Goal: Obtain resource: Download file/media

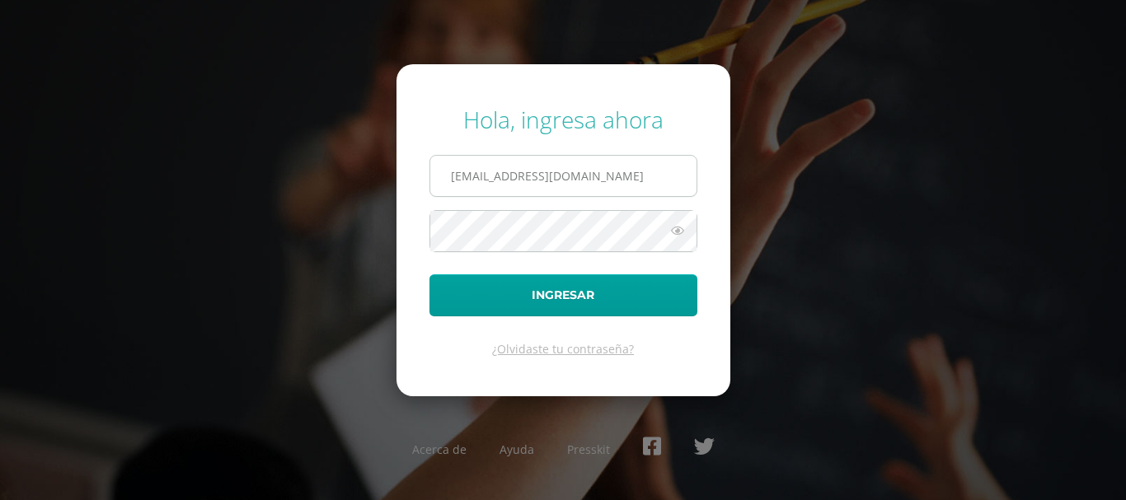
click at [597, 185] on input "lgarcia@donbosco.edu.gt" at bounding box center [563, 176] width 266 height 40
type input "kmejia@donbosco.edu.gt"
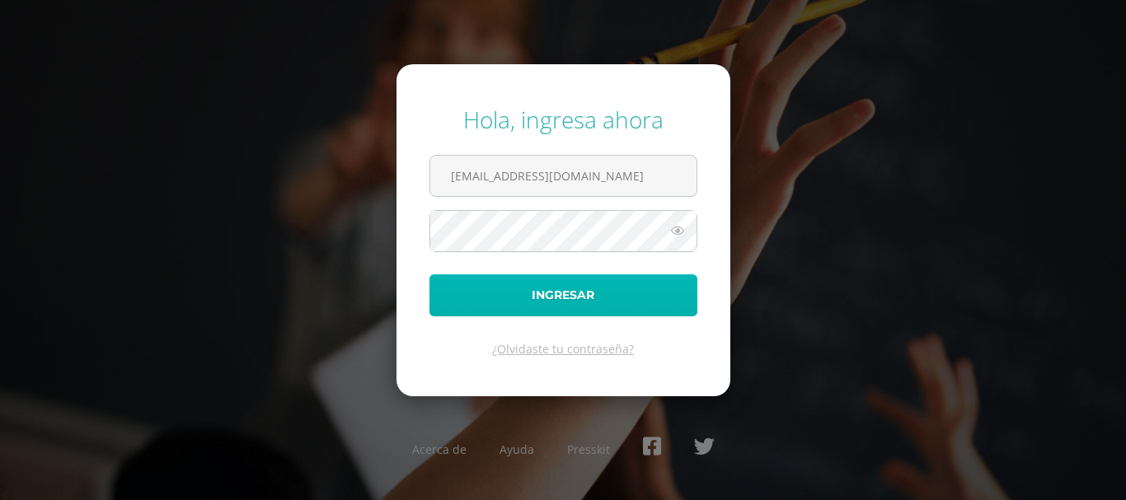
click at [564, 291] on button "Ingresar" at bounding box center [563, 295] width 268 height 42
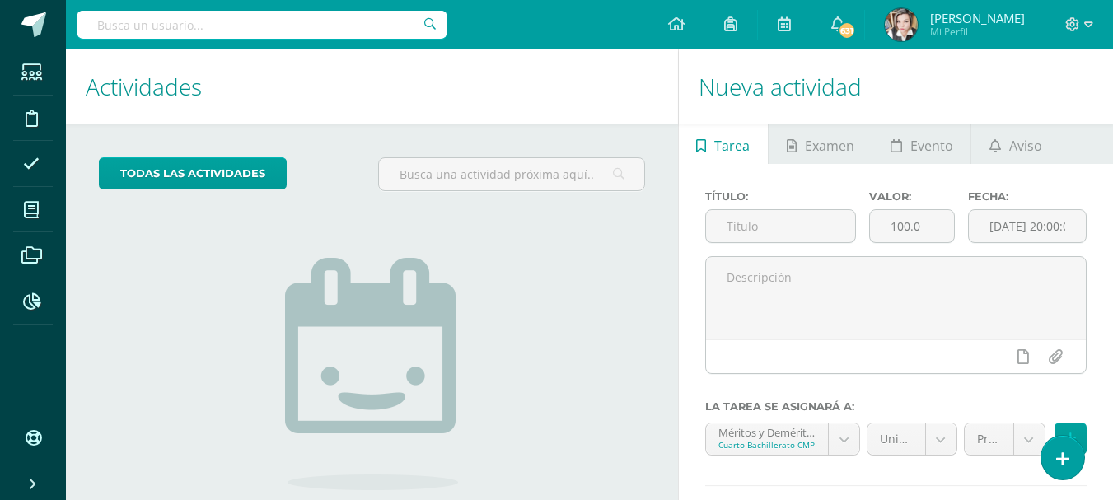
click at [275, 19] on input "text" at bounding box center [262, 25] width 371 height 28
type input "o"
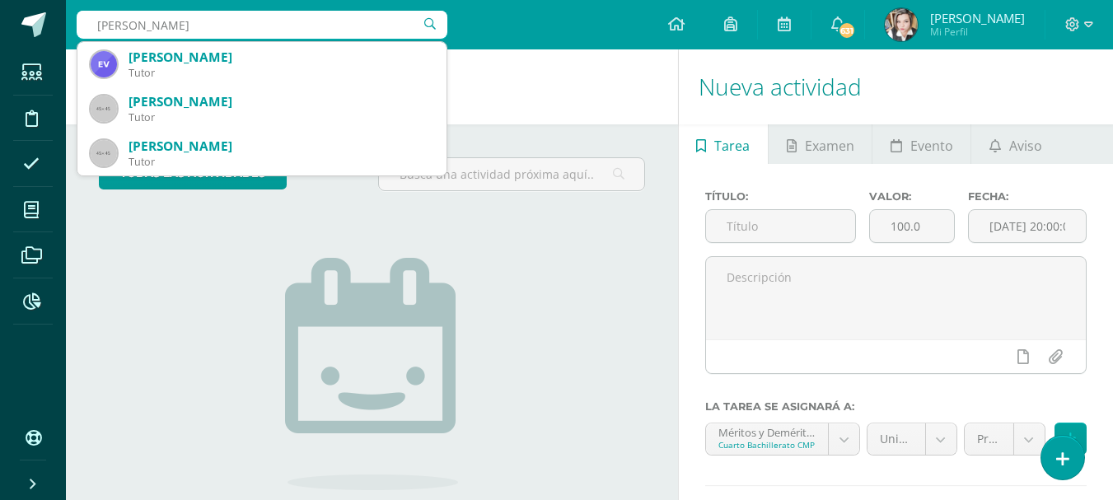
type input "palma ramirez"
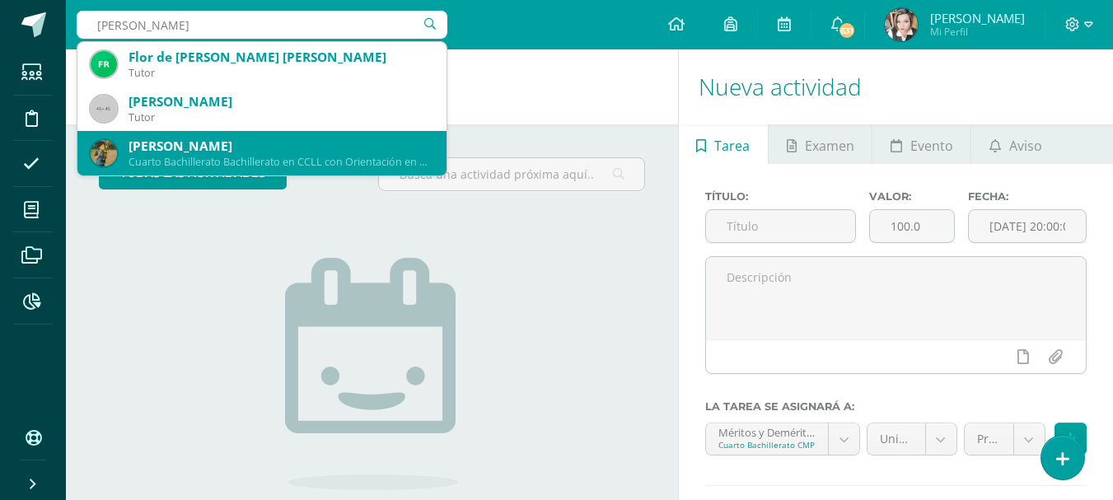
click at [259, 156] on div "Cuarto Bachillerato Bachillerato en CCLL con Orientación en Diseño Gráfico 25DP…" at bounding box center [281, 162] width 305 height 14
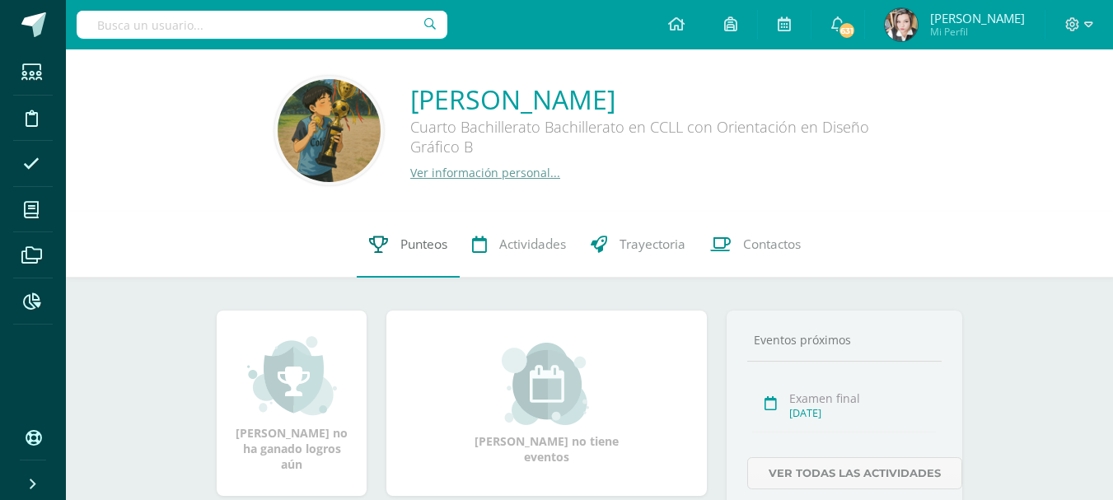
click at [419, 239] on span "Punteos" at bounding box center [424, 244] width 47 height 17
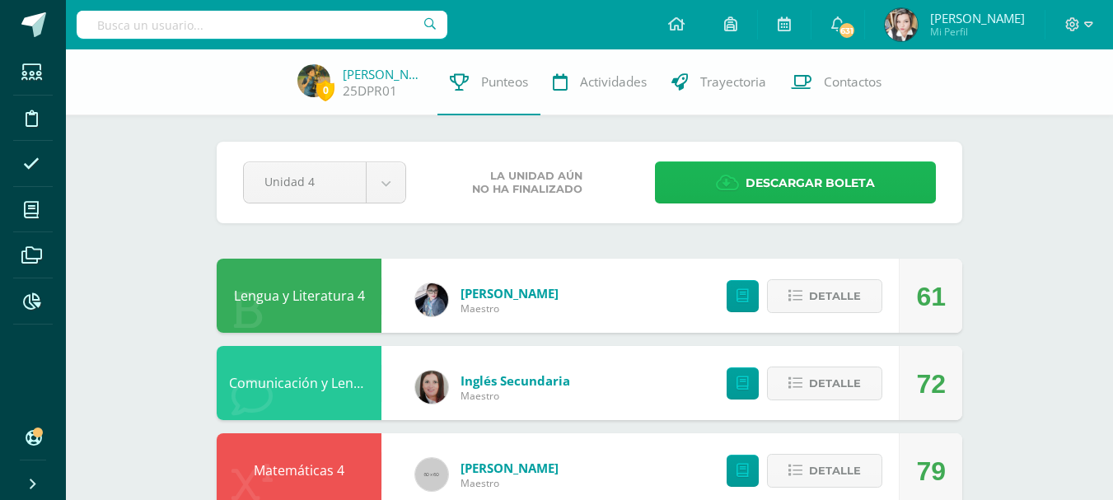
click at [762, 177] on span "Descargar boleta" at bounding box center [810, 183] width 129 height 40
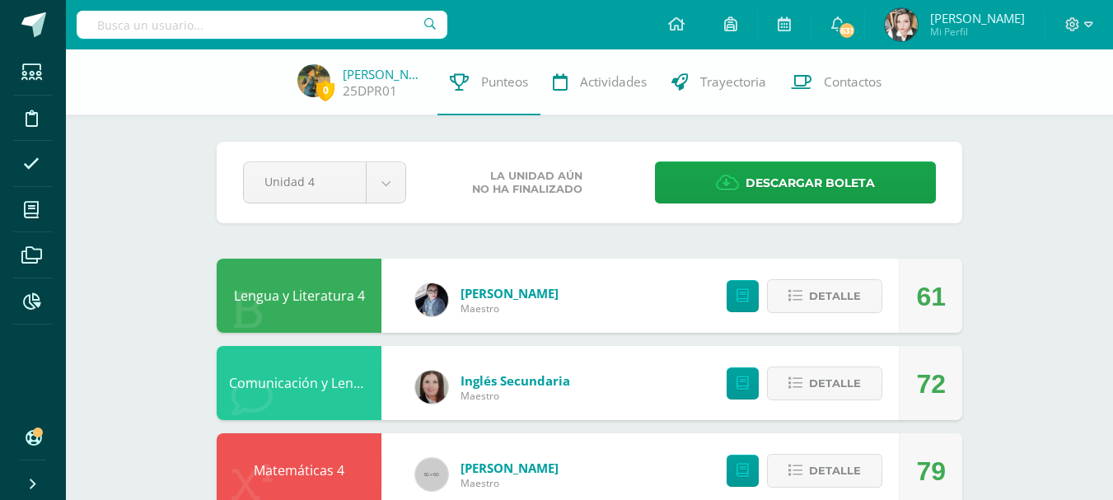
click at [231, 26] on input "text" at bounding box center [262, 25] width 371 height 28
type input "auceda ramirez"
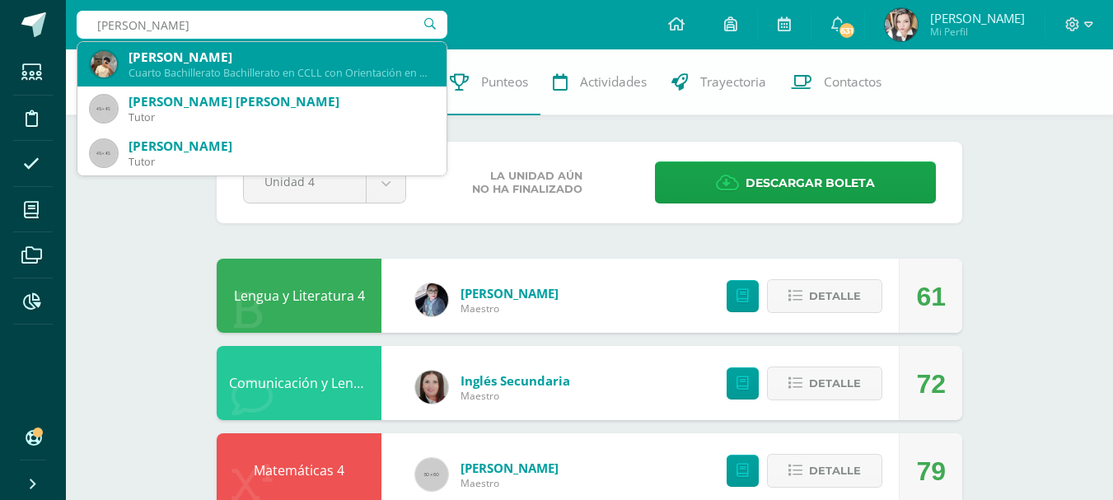
click at [228, 73] on div "Cuarto Bachillerato Bachillerato en CCLL con Orientación en Diseño Gráfico 2016…" at bounding box center [281, 73] width 305 height 14
click at [228, 73] on div "0 Diego Palma 25DPR01 Punteos Actividades Trayectoria Contactos" at bounding box center [556, 82] width 1113 height 66
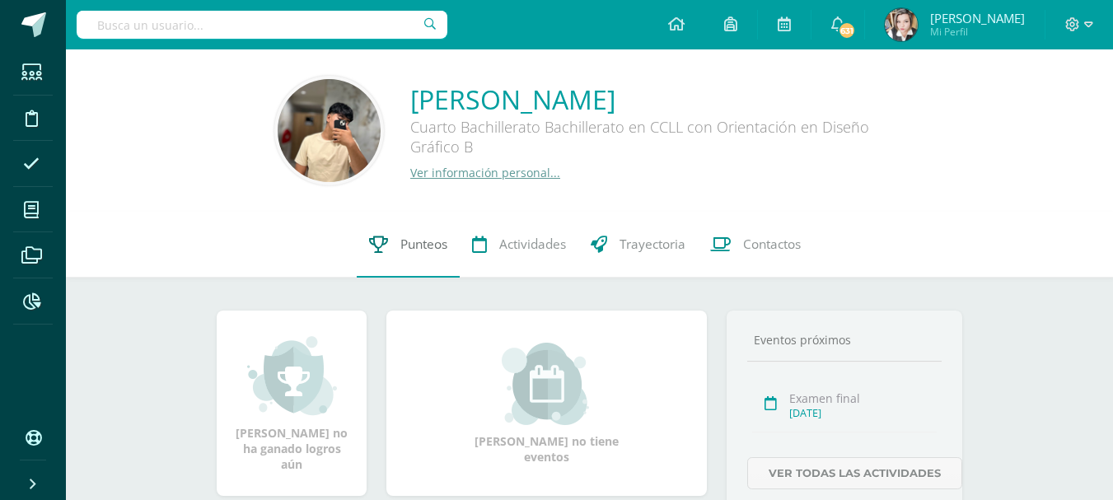
click at [419, 241] on span "Punteos" at bounding box center [424, 244] width 47 height 17
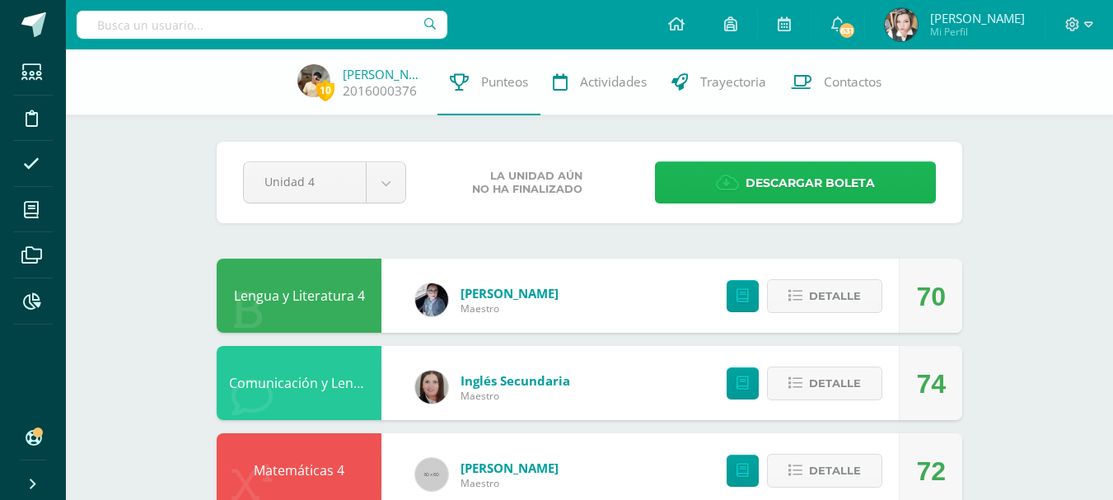
click at [752, 167] on span "Descargar boleta" at bounding box center [810, 183] width 129 height 40
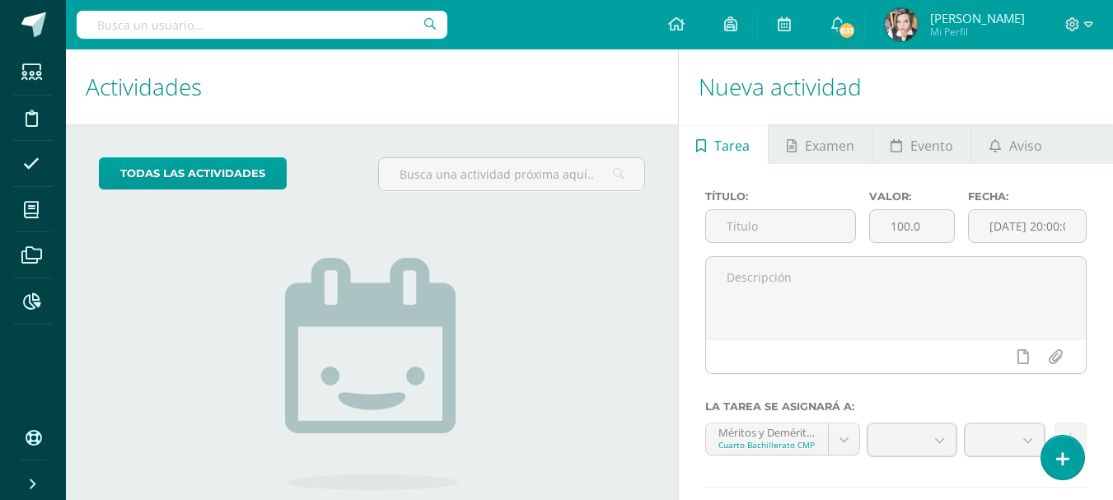
click at [190, 23] on input "text" at bounding box center [262, 25] width 371 height 28
type input "diaz velasquez"
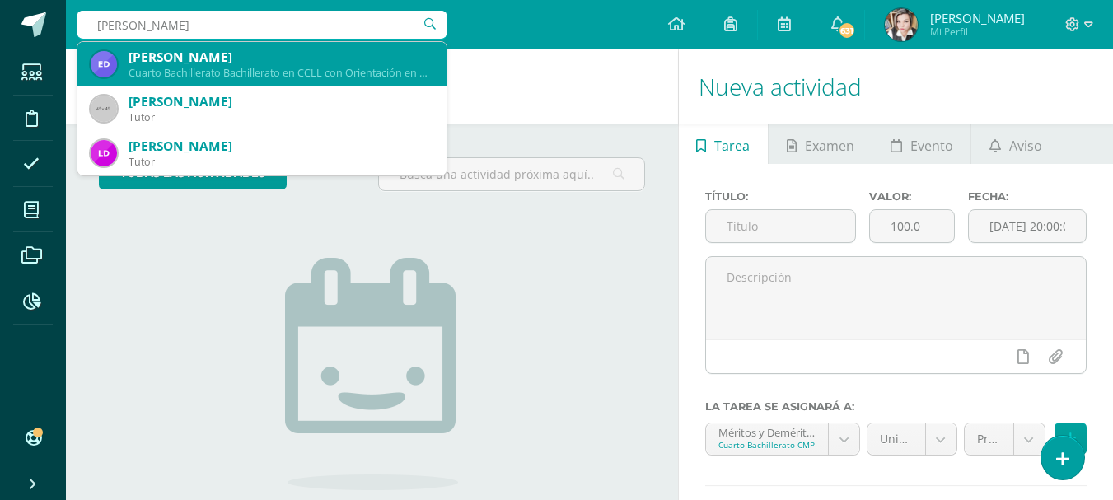
click at [186, 50] on div "Elkyn Daniel Díaz Velásquez" at bounding box center [281, 57] width 305 height 17
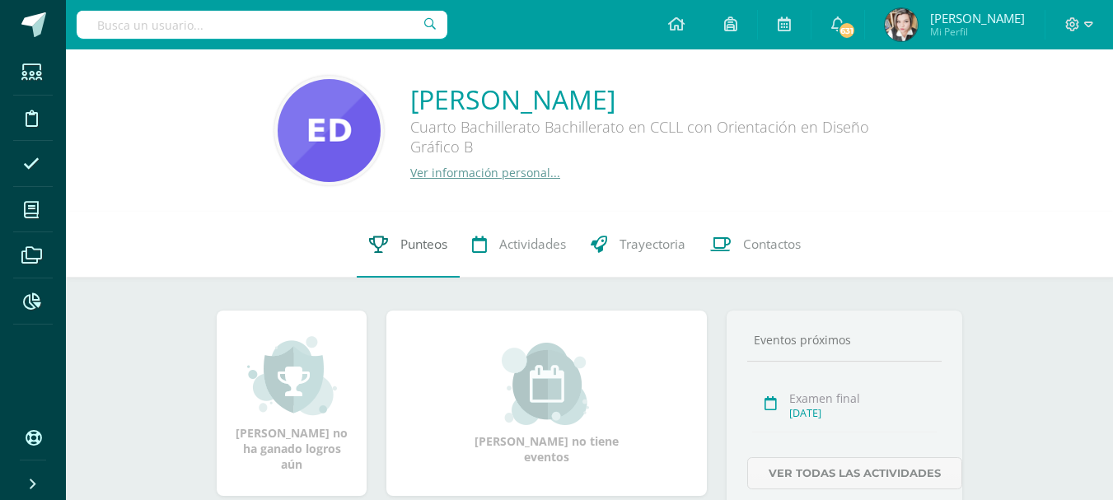
click at [445, 244] on span "Punteos" at bounding box center [424, 244] width 47 height 17
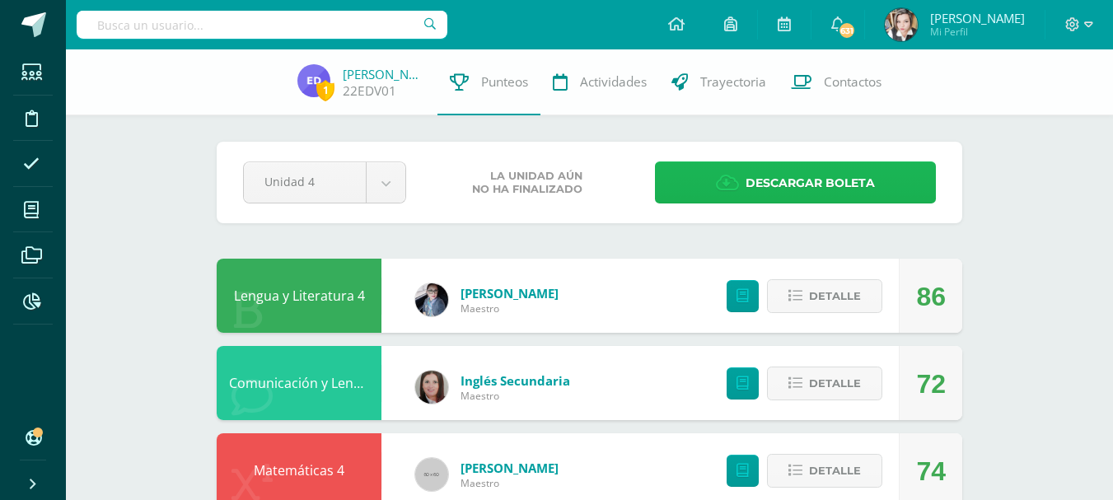
click at [729, 164] on link "Descargar boleta" at bounding box center [795, 183] width 281 height 42
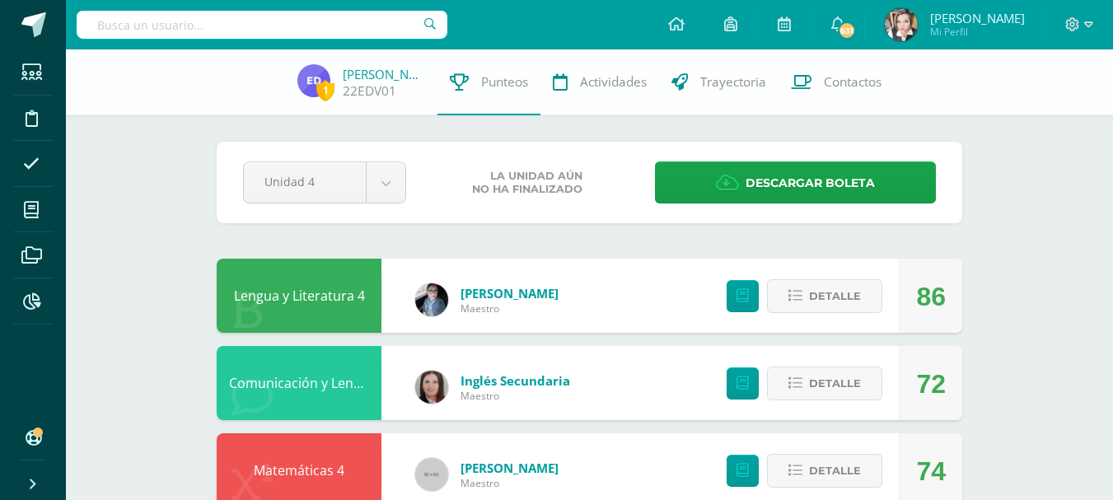
click at [243, 35] on input "text" at bounding box center [262, 25] width 371 height 28
type input "[PERSON_NAME]"
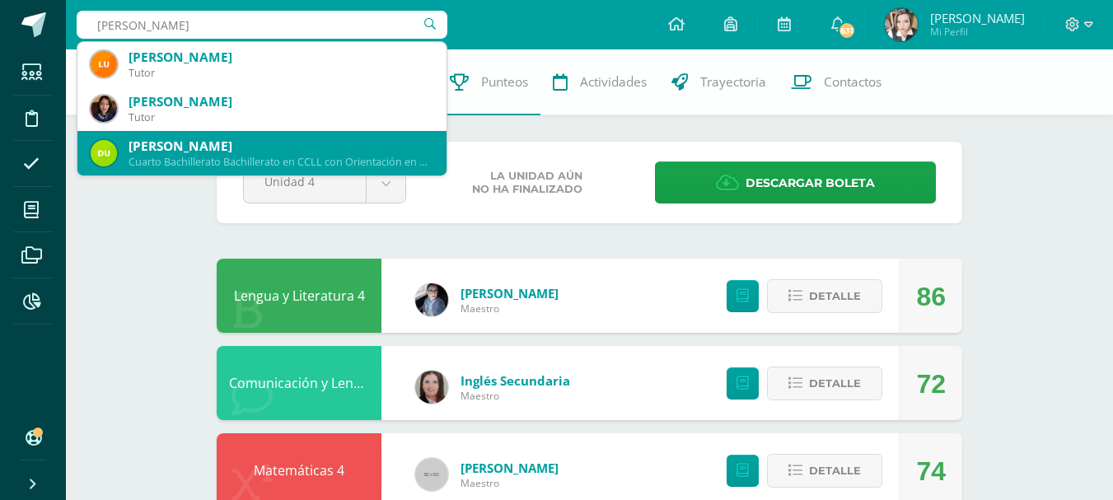
click at [256, 160] on div "Cuarto Bachillerato Bachillerato en CCLL con Orientación en Diseño Gráfico 22DU…" at bounding box center [281, 162] width 305 height 14
click at [256, 160] on div "Pendiente Unidad 4 Unidad 1 Unidad 2 Unidad 3 Unidad 4 La unidad aún no ha fina…" at bounding box center [590, 183] width 746 height 82
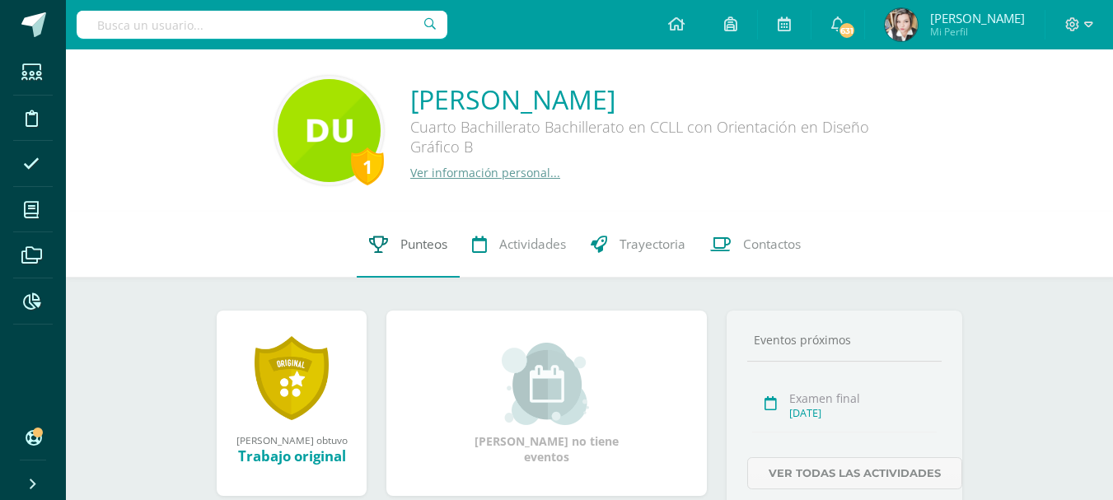
click at [422, 246] on span "Punteos" at bounding box center [424, 244] width 47 height 17
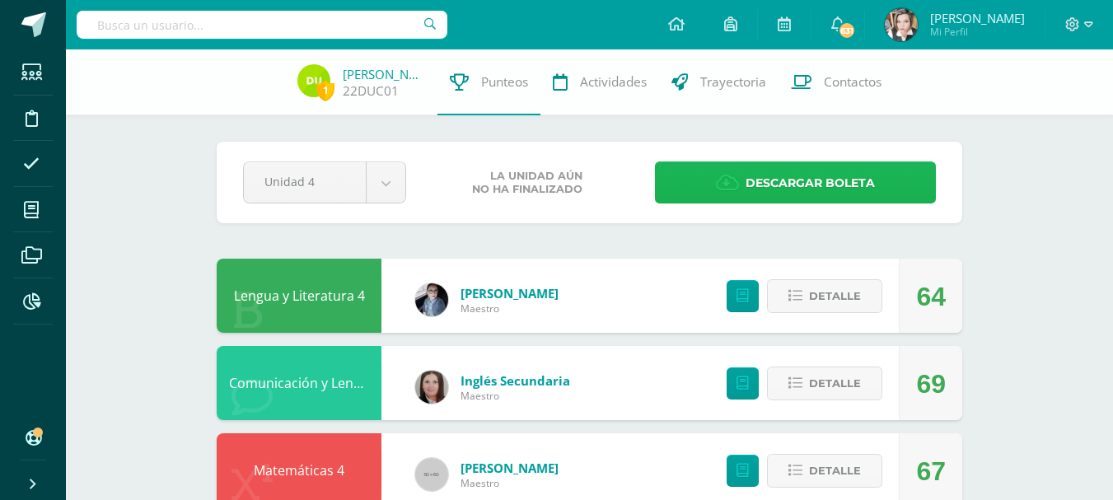
click at [764, 174] on span "Descargar boleta" at bounding box center [810, 183] width 129 height 40
